Goal: Transaction & Acquisition: Download file/media

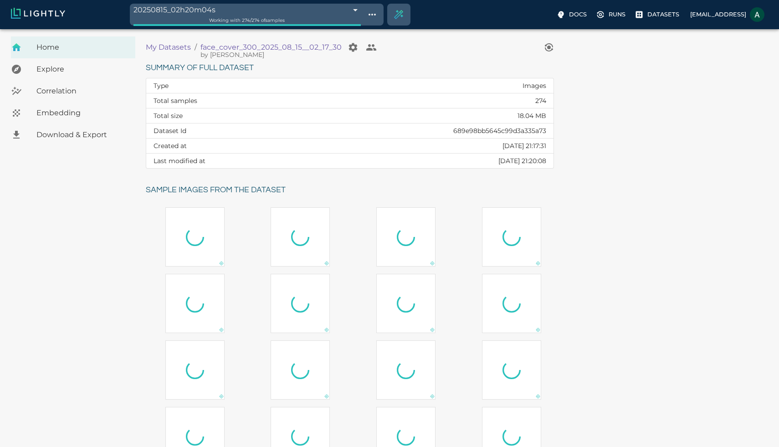
click at [81, 135] on span "Download & Export" at bounding box center [82, 134] width 92 height 11
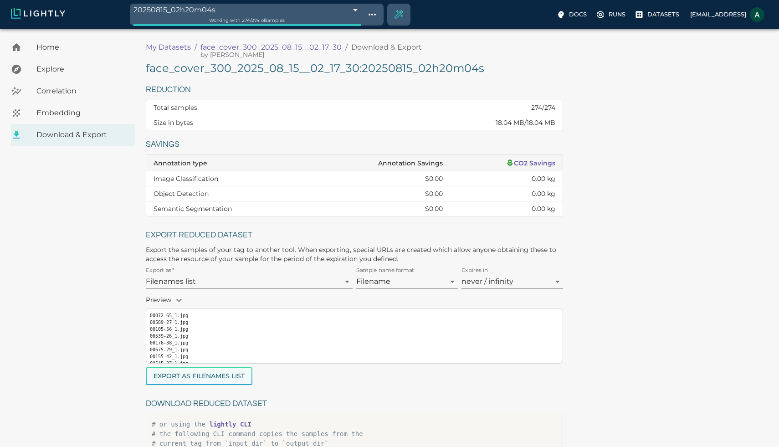
click at [194, 370] on button "Export as Filenames list" at bounding box center [199, 376] width 107 height 18
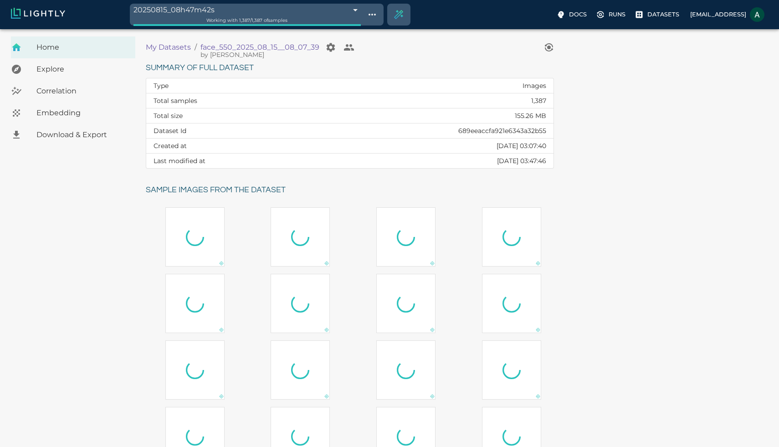
click at [98, 134] on span "Download & Export" at bounding box center [82, 134] width 92 height 11
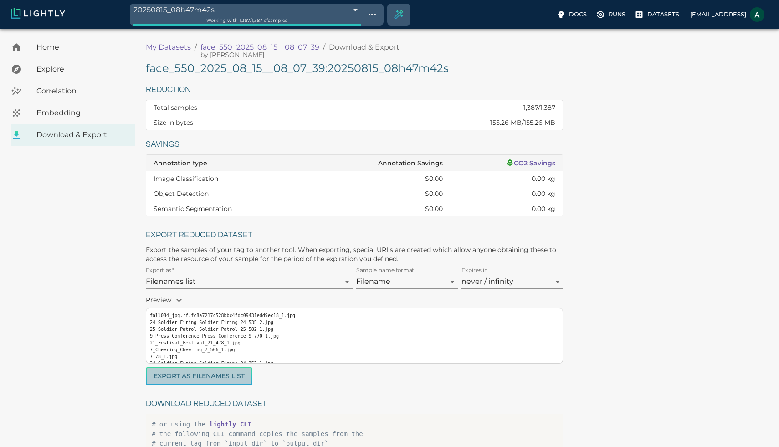
click at [203, 373] on button "Export as Filenames list" at bounding box center [199, 376] width 107 height 18
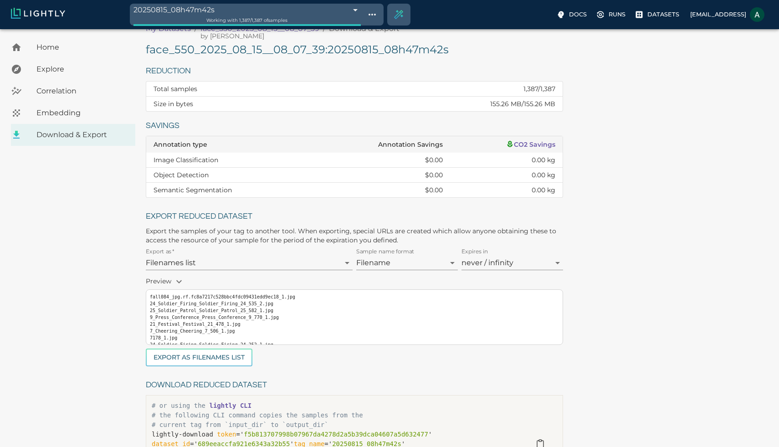
scroll to position [25, 0]
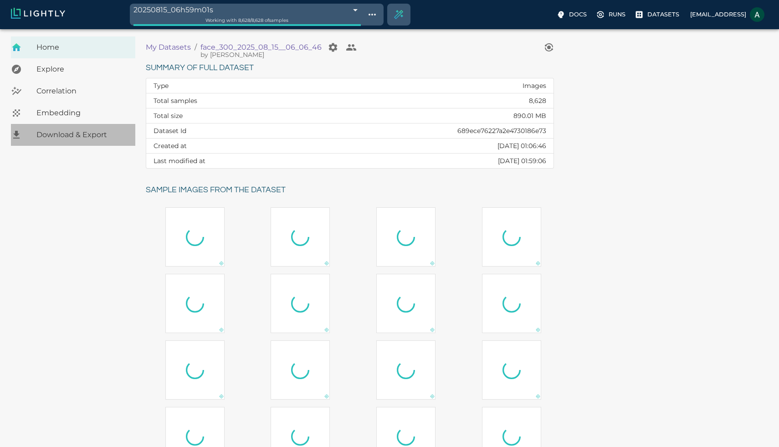
click at [71, 130] on span "Download & Export" at bounding box center [82, 134] width 92 height 11
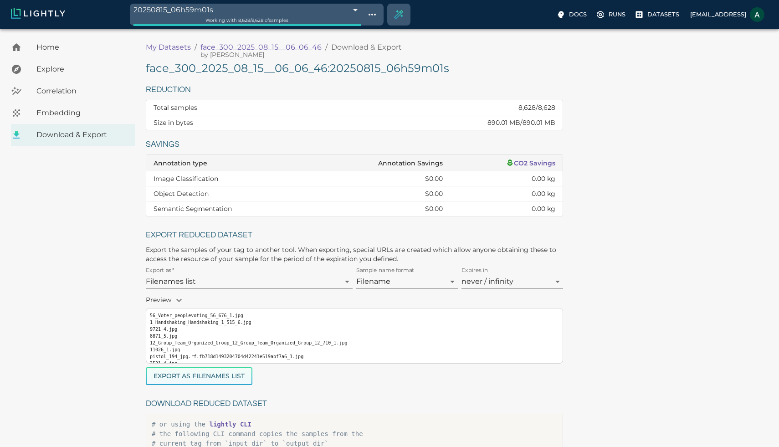
click at [221, 376] on button "Export as Filenames list" at bounding box center [199, 376] width 107 height 18
